Goal: Find specific page/section: Find specific page/section

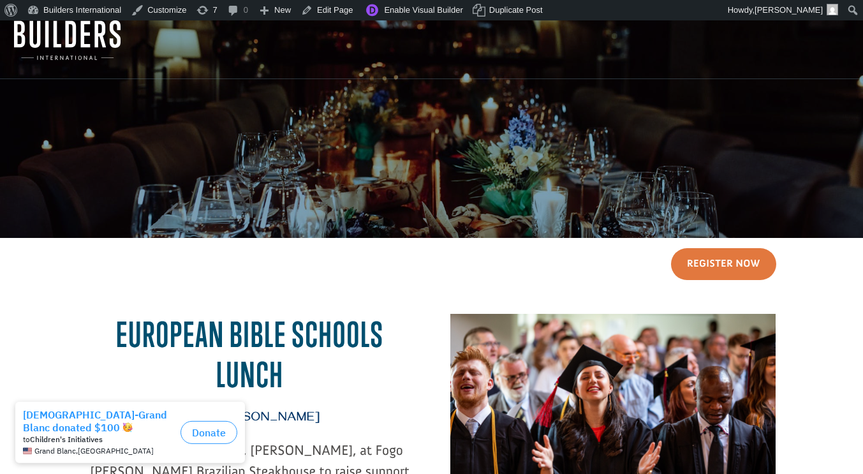
scroll to position [23, 0]
